Goal: Task Accomplishment & Management: Manage account settings

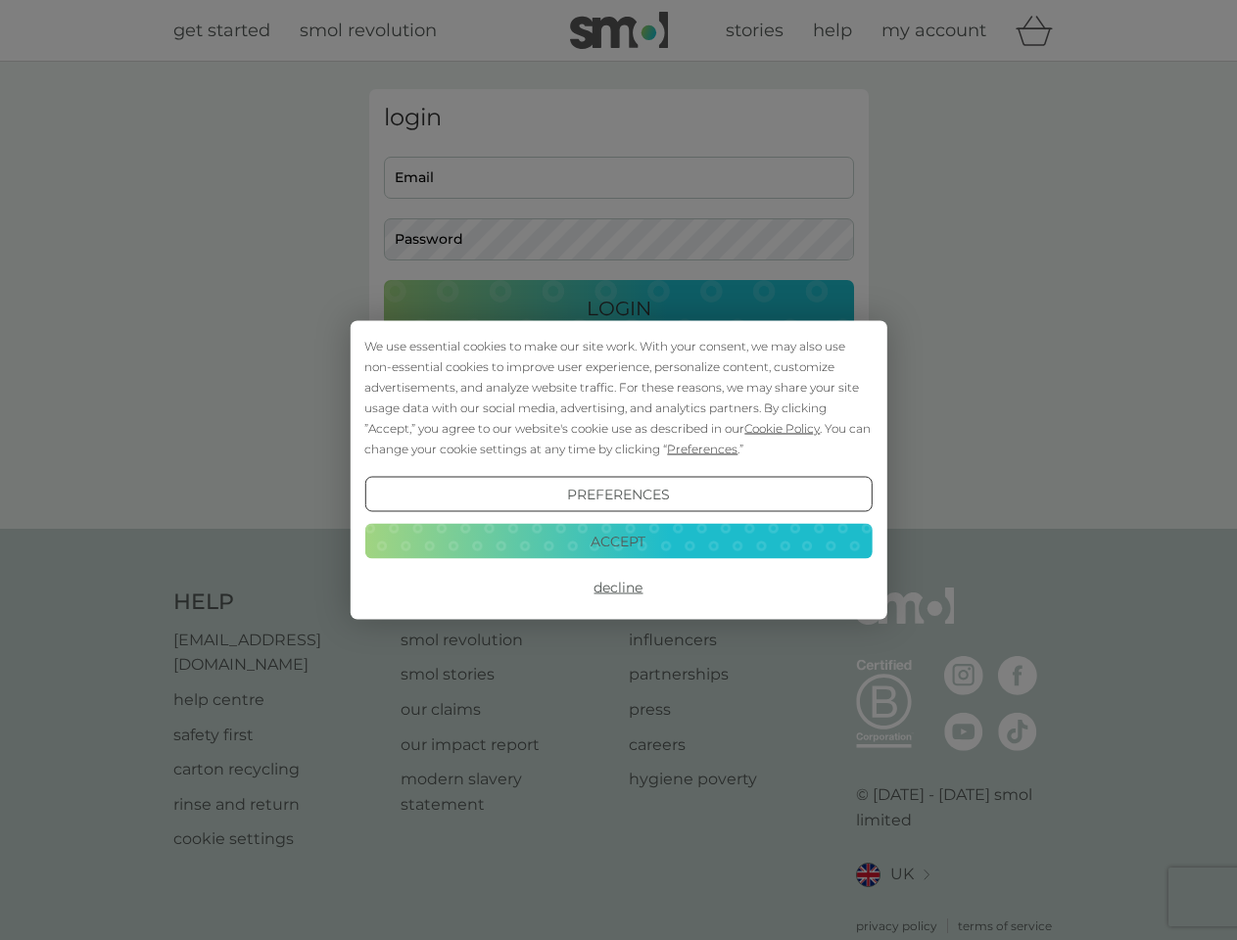
click at [782, 428] on span "Cookie Policy" at bounding box center [781, 428] width 75 height 15
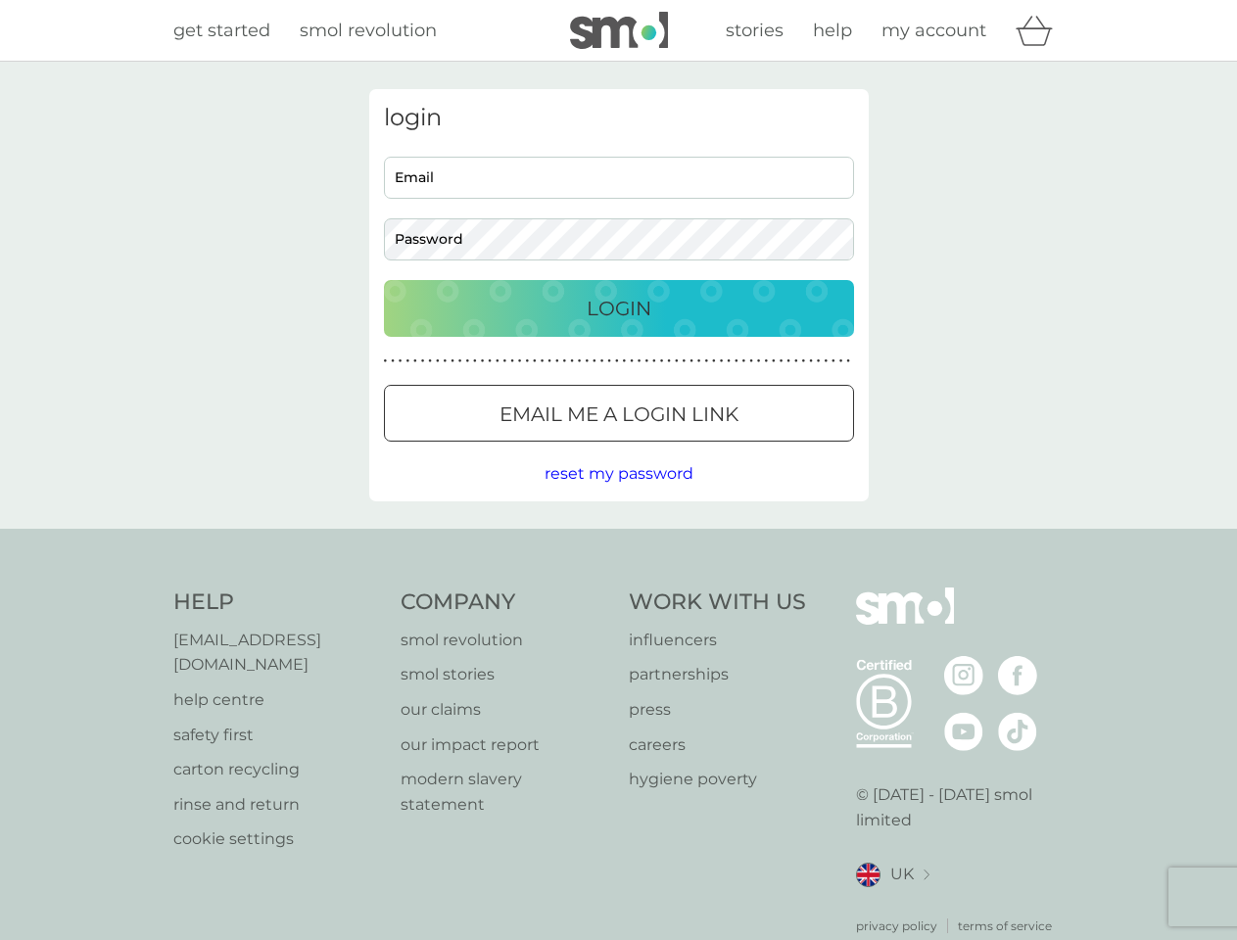
click at [700, 449] on div "login Email Password Login ● ● ● ● ● ● ● ● ● ● ● ● ● ● ● ● ● ● ● ● ● ● ● ● ● ● …" at bounding box center [618, 295] width 499 height 412
click at [618, 495] on div "login Email Password Login ● ● ● ● ● ● ● ● ● ● ● ● ● ● ● ● ● ● ● ● ● ● ● ● ● ● …" at bounding box center [618, 295] width 499 height 412
click at [618, 588] on div "Help [EMAIL_ADDRESS][DOMAIN_NAME] help centre safety first carton recycling rin…" at bounding box center [618, 762] width 891 height 348
click at [618, 541] on div "Help [EMAIL_ADDRESS][DOMAIN_NAME] help centre safety first carton recycling rin…" at bounding box center [618, 761] width 1237 height 465
